Goal: Contribute content: Add original content to the website for others to see

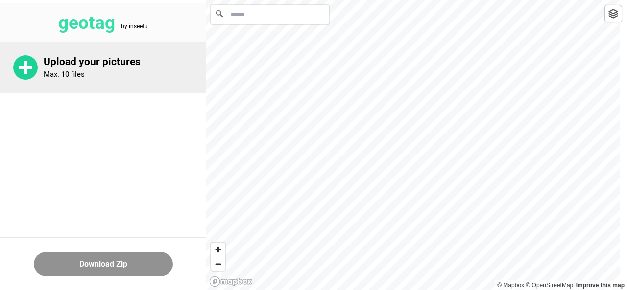
click at [25, 70] on rect at bounding box center [25, 68] width 3 height 14
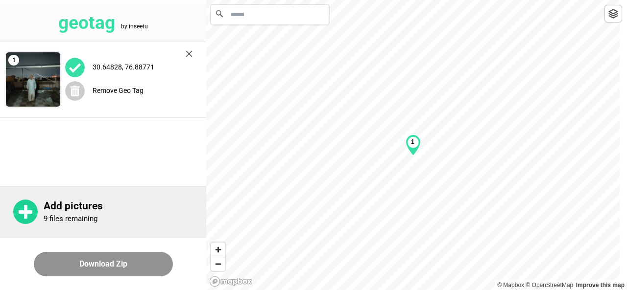
click at [30, 213] on rect at bounding box center [26, 212] width 14 height 3
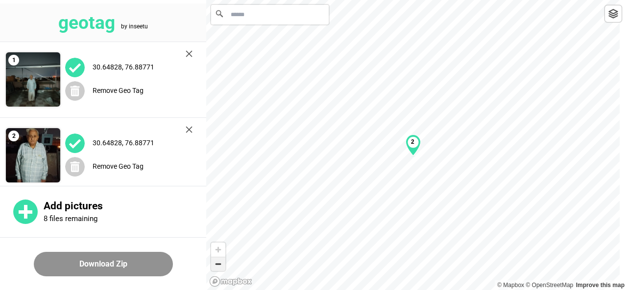
click at [219, 264] on span "Zoom out" at bounding box center [218, 265] width 14 height 14
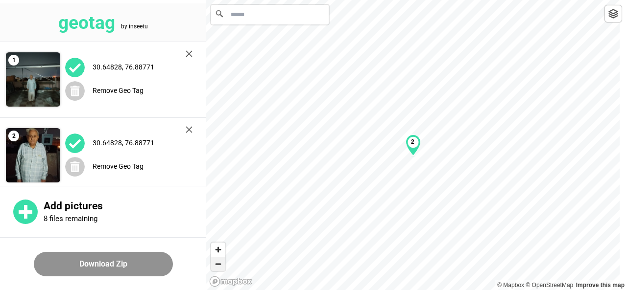
click at [219, 264] on span "Zoom out" at bounding box center [218, 265] width 14 height 14
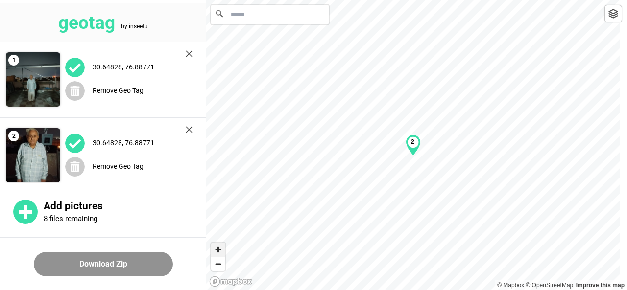
click at [219, 252] on span "Zoom in" at bounding box center [218, 250] width 14 height 14
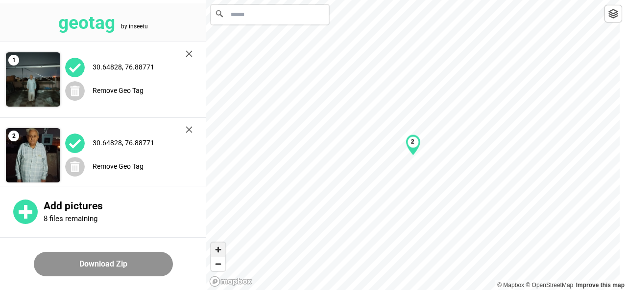
click at [219, 252] on span "Zoom in" at bounding box center [218, 250] width 14 height 14
click at [220, 267] on span "Zoom out" at bounding box center [218, 265] width 14 height 14
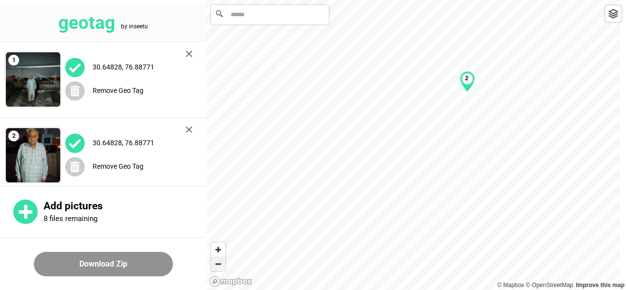
click at [220, 267] on span "Zoom out" at bounding box center [218, 265] width 14 height 14
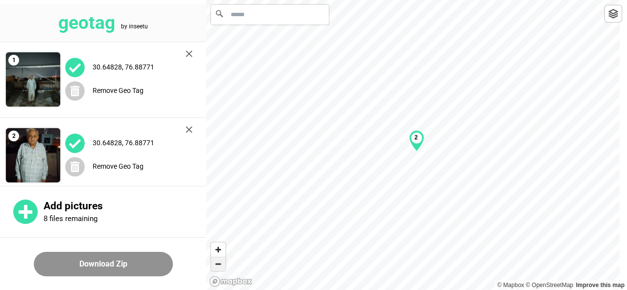
click at [220, 267] on span "Zoom out" at bounding box center [218, 265] width 14 height 14
click at [220, 249] on span "Zoom in" at bounding box center [218, 250] width 14 height 14
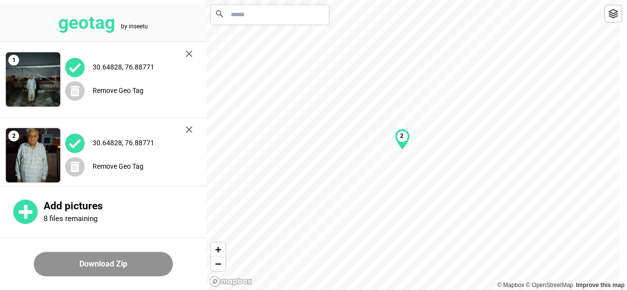
drag, startPoint x: 419, startPoint y: 140, endPoint x: 404, endPoint y: 139, distance: 15.2
click at [404, 139] on div "2" at bounding box center [402, 140] width 15 height 22
drag, startPoint x: 404, startPoint y: 139, endPoint x: 387, endPoint y: 132, distance: 17.8
click at [386, 132] on div "2" at bounding box center [382, 133] width 15 height 22
drag, startPoint x: 618, startPoint y: 126, endPoint x: 589, endPoint y: 129, distance: 29.0
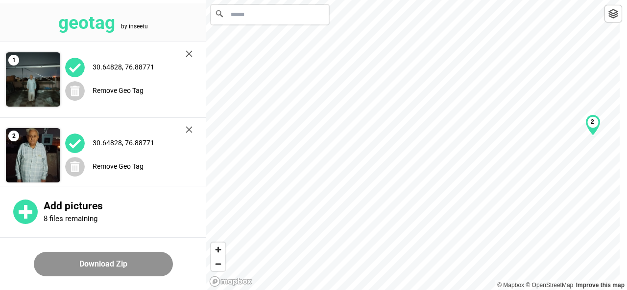
click at [589, 129] on div "2" at bounding box center [592, 126] width 15 height 22
click at [590, 126] on div "2" at bounding box center [592, 126] width 15 height 22
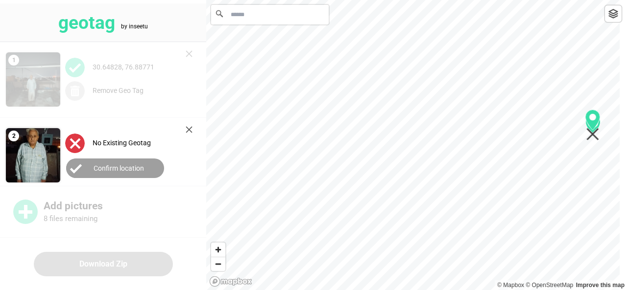
scroll to position [10, 0]
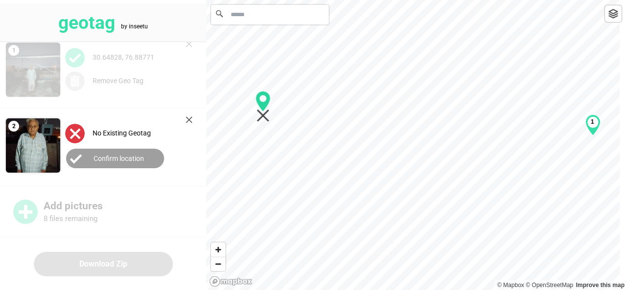
drag, startPoint x: 591, startPoint y: 127, endPoint x: 262, endPoint y: 108, distance: 330.1
click at [262, 108] on icon "Map marker" at bounding box center [263, 101] width 15 height 21
click at [592, 127] on div "1" at bounding box center [592, 126] width 15 height 22
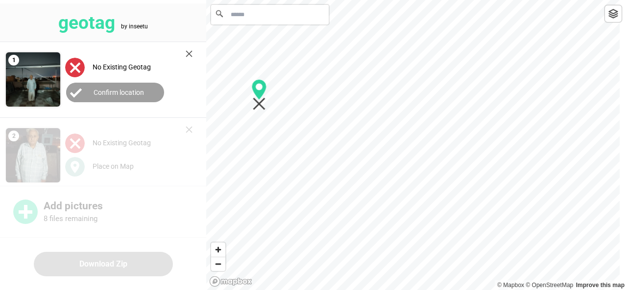
drag, startPoint x: 592, startPoint y: 127, endPoint x: 259, endPoint y: 97, distance: 334.9
click at [259, 97] on icon "Map marker" at bounding box center [259, 89] width 15 height 21
click at [100, 92] on label "Confirm location" at bounding box center [119, 93] width 50 height 8
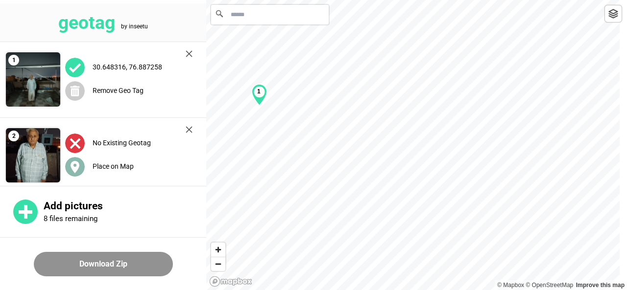
click at [147, 158] on div "Place on Map" at bounding box center [128, 167] width 127 height 20
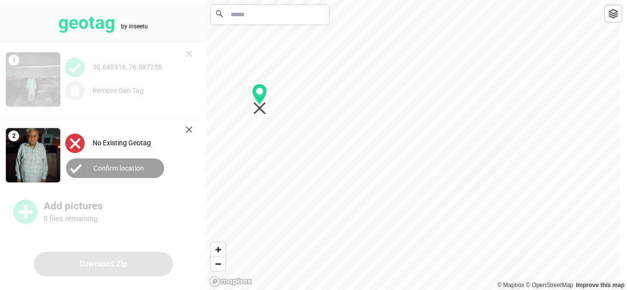
drag, startPoint x: 412, startPoint y: 142, endPoint x: 259, endPoint y: 95, distance: 160.1
click at [259, 95] on icon "Map marker" at bounding box center [259, 94] width 15 height 21
click at [129, 165] on label "Confirm location" at bounding box center [119, 169] width 50 height 8
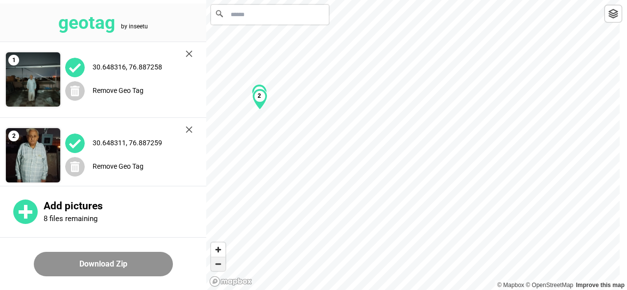
click at [219, 265] on span "Zoom out" at bounding box center [218, 265] width 14 height 14
click at [223, 249] on span "Zoom in" at bounding box center [218, 250] width 14 height 14
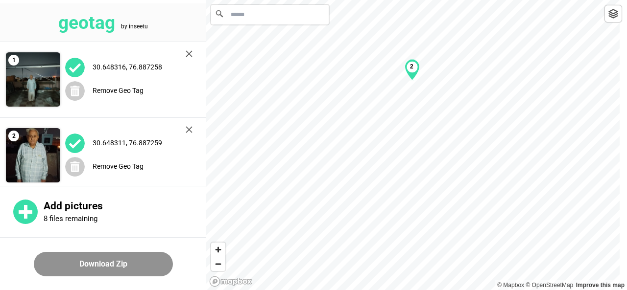
click at [122, 269] on button "Download Zip" at bounding box center [103, 264] width 139 height 24
